Goal: Find specific page/section: Find specific page/section

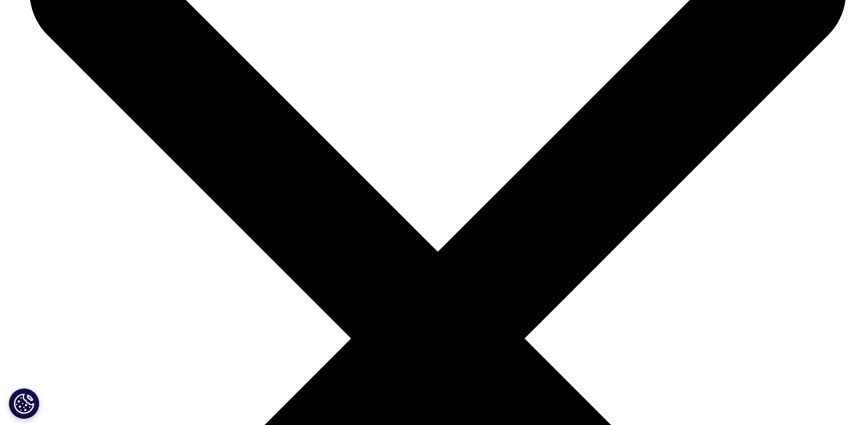
scroll to position [4010, 0]
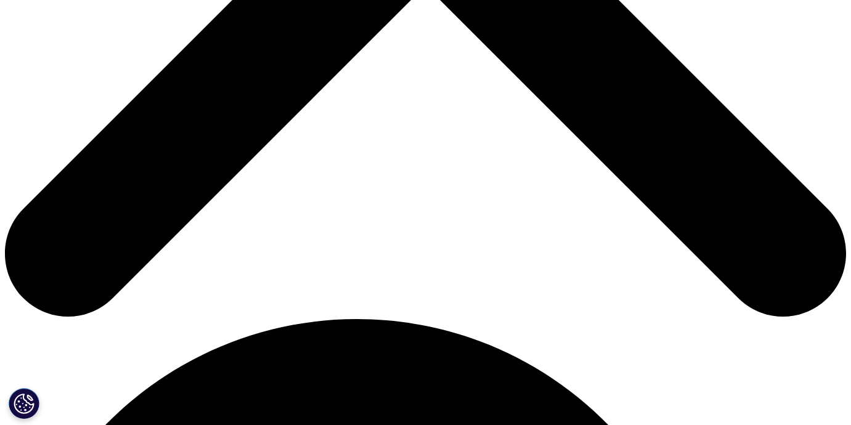
scroll to position [0, 0]
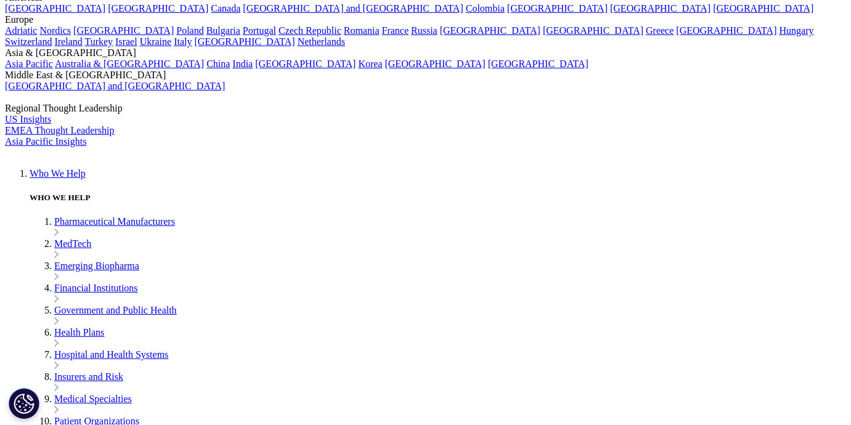
scroll to position [2847, 0]
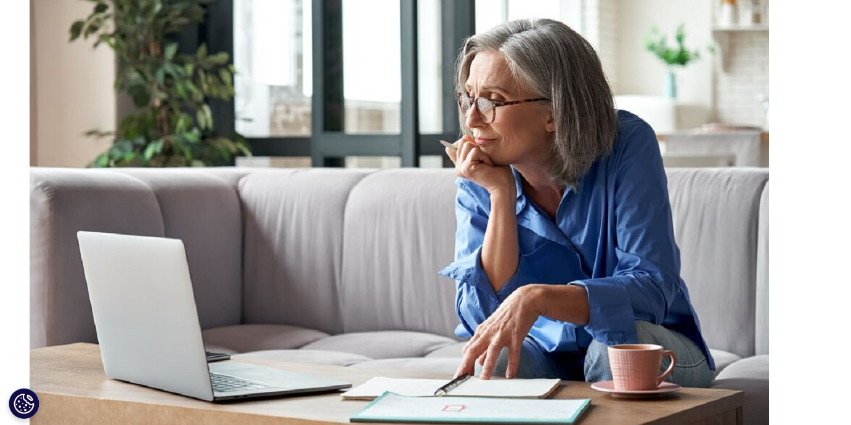
scroll to position [423, 0]
